Goal: Use online tool/utility: Use online tool/utility

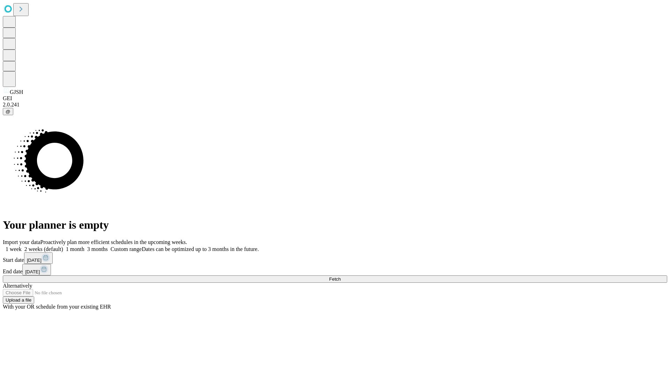
click at [340, 276] on span "Fetch" at bounding box center [335, 278] width 12 height 5
